Goal: Transaction & Acquisition: Purchase product/service

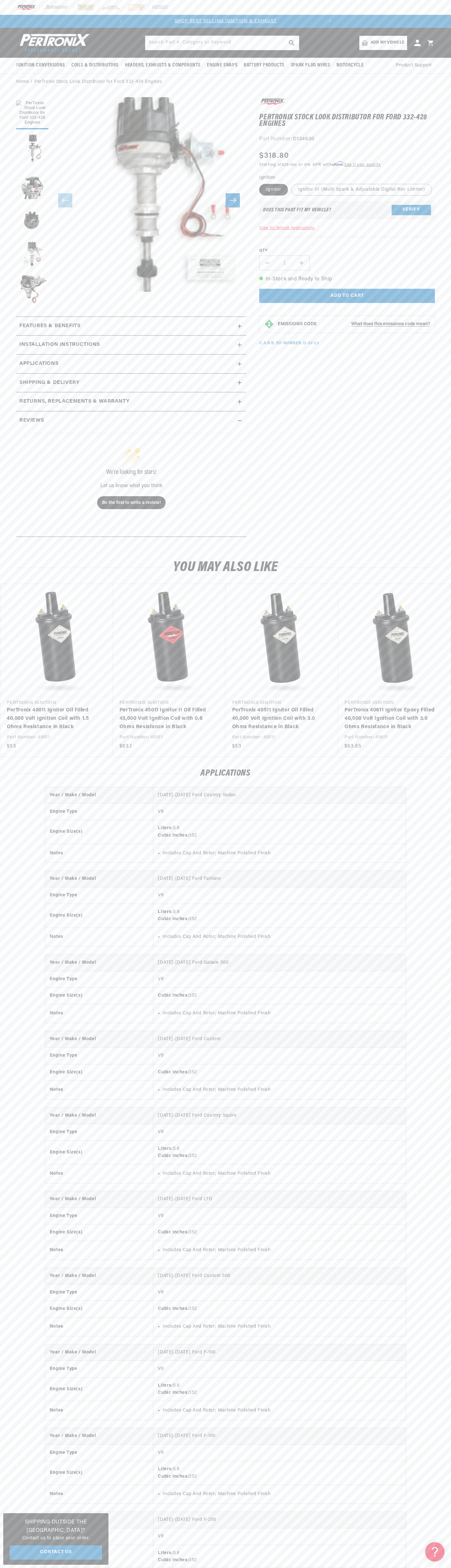
click at [117, 12] on div at bounding box center [225, 7] width 451 height 15
click at [421, 1173] on div "Year / Make / Model 1958-1967 Ford Country Sedan Engine Type V8 Engine Size(s) …" at bounding box center [225, 1401] width 451 height 1227
click at [125, 1567] on html "Skip to content Your cart Your cart is empty Get the right parts the first time…" at bounding box center [225, 784] width 451 height 1568
click at [19, 201] on ul "Gallery Viewer" at bounding box center [32, 200] width 32 height 206
